Goal: Information Seeking & Learning: Learn about a topic

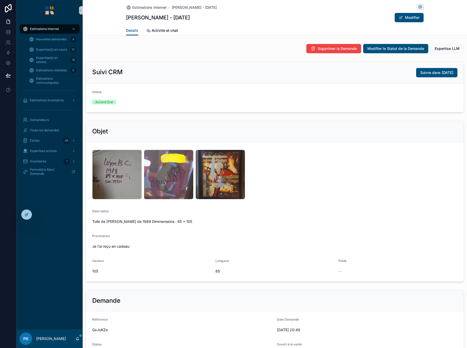
scroll to position [26, 0]
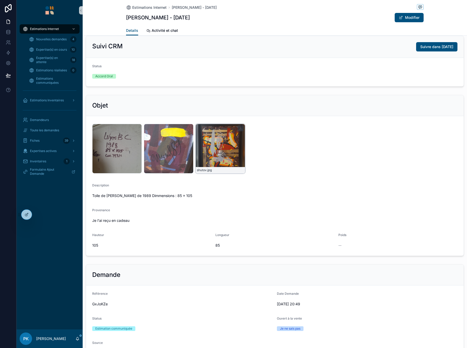
click at [219, 144] on div "shutov .jpg" at bounding box center [221, 149] width 50 height 50
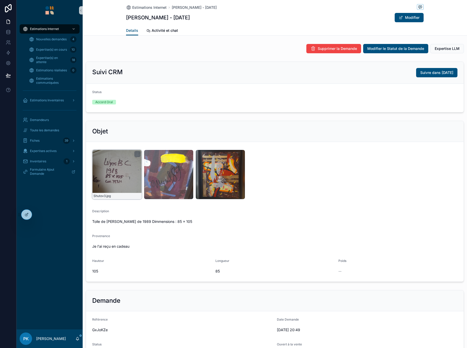
click at [123, 170] on div "Shutov3 .jpg" at bounding box center [117, 175] width 50 height 50
